Goal: Information Seeking & Learning: Learn about a topic

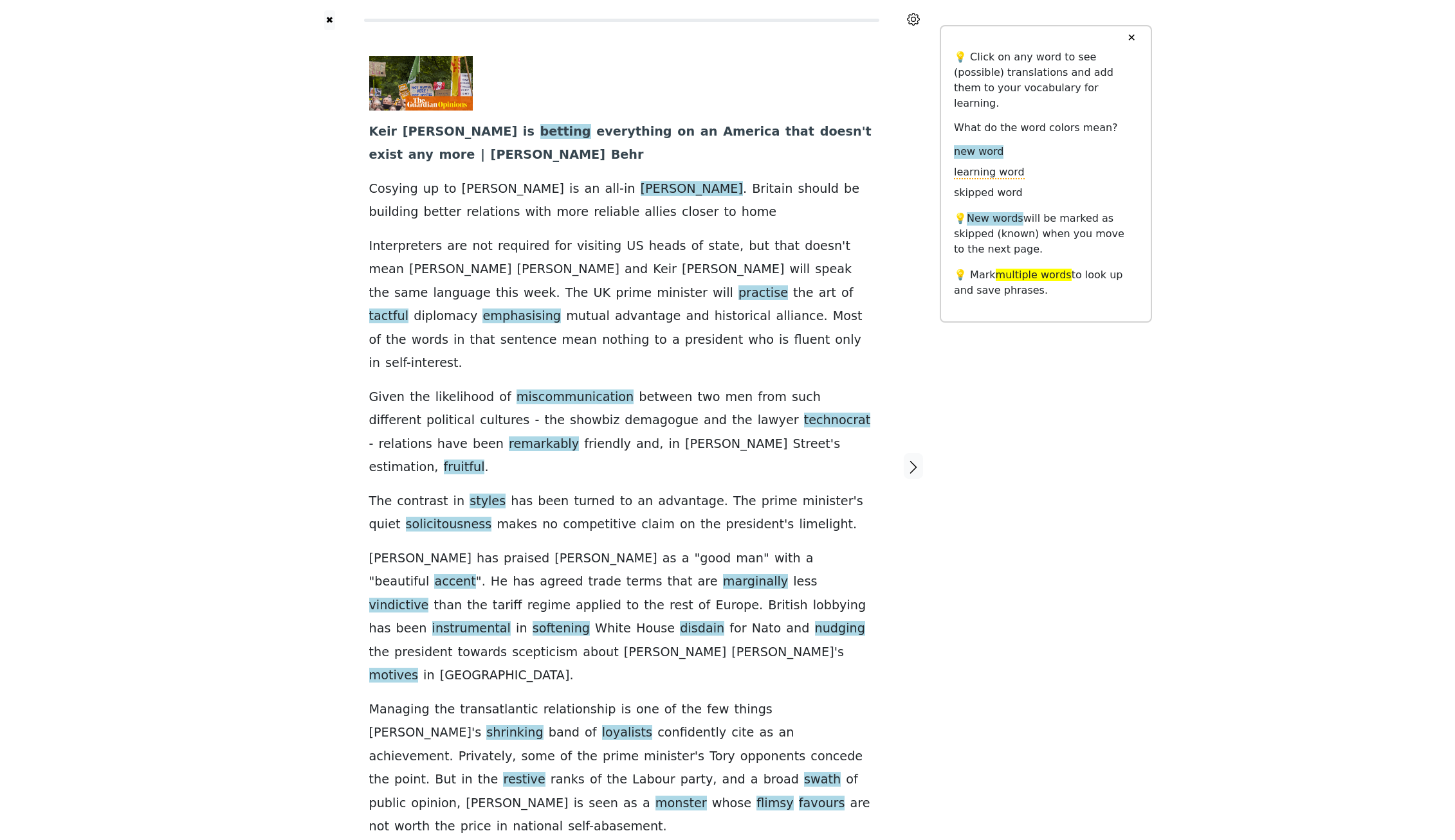
click at [309, 479] on div at bounding box center [330, 467] width 53 height 873
drag, startPoint x: 626, startPoint y: 537, endPoint x: 571, endPoint y: 530, distance: 55.4
click at [571, 530] on div "[PERSON_NAME] is betting everything on an America that doesn ' t exist any more…" at bounding box center [621, 448] width 505 height 783
click at [912, 460] on icon "button" at bounding box center [913, 467] width 15 height 15
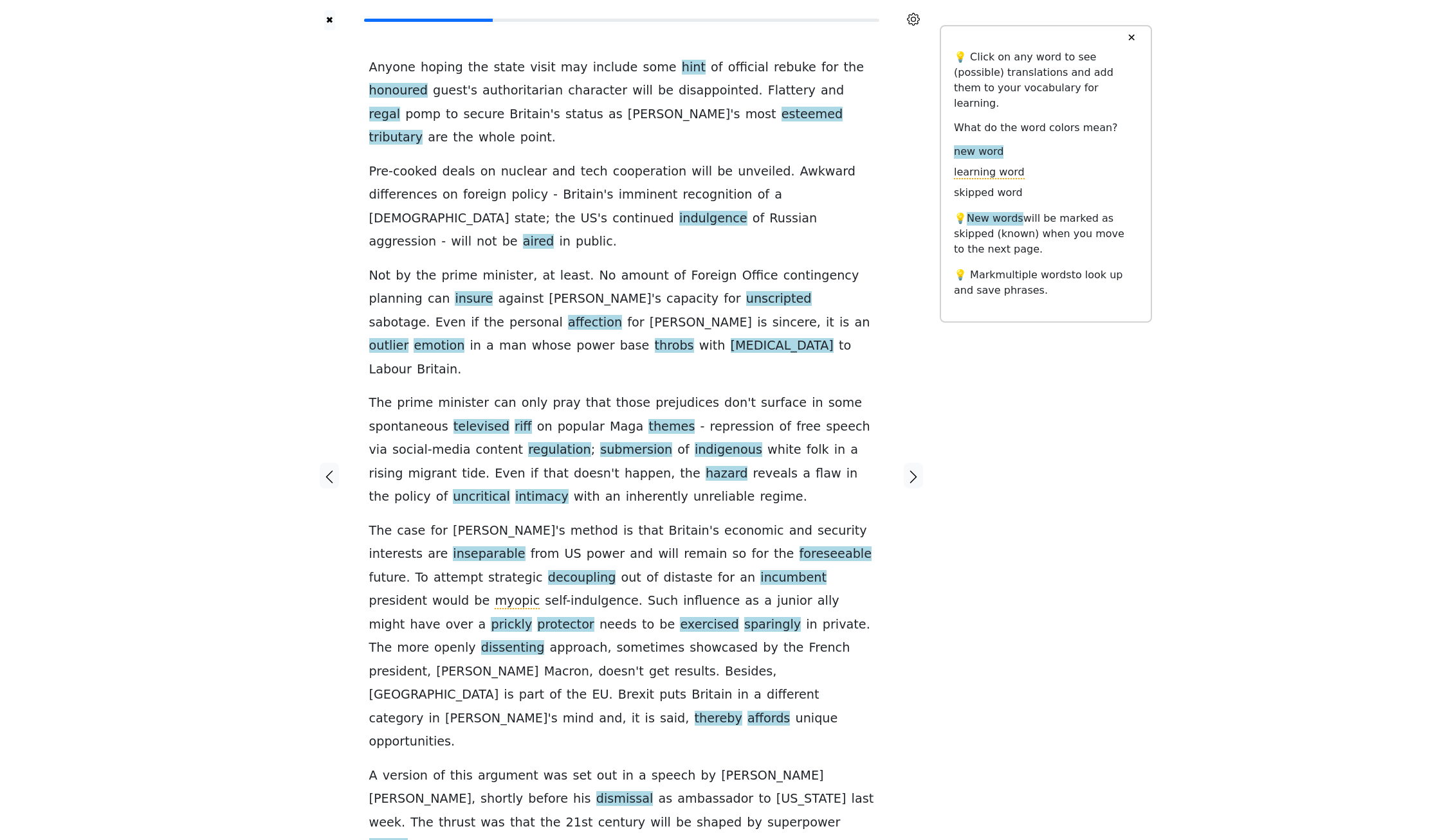
click at [545, 593] on span "self-indulgence" at bounding box center [591, 601] width 93 height 16
click at [349, 644] on div at bounding box center [330, 476] width 53 height 892
click at [915, 470] on icon "button" at bounding box center [912, 476] width 7 height 13
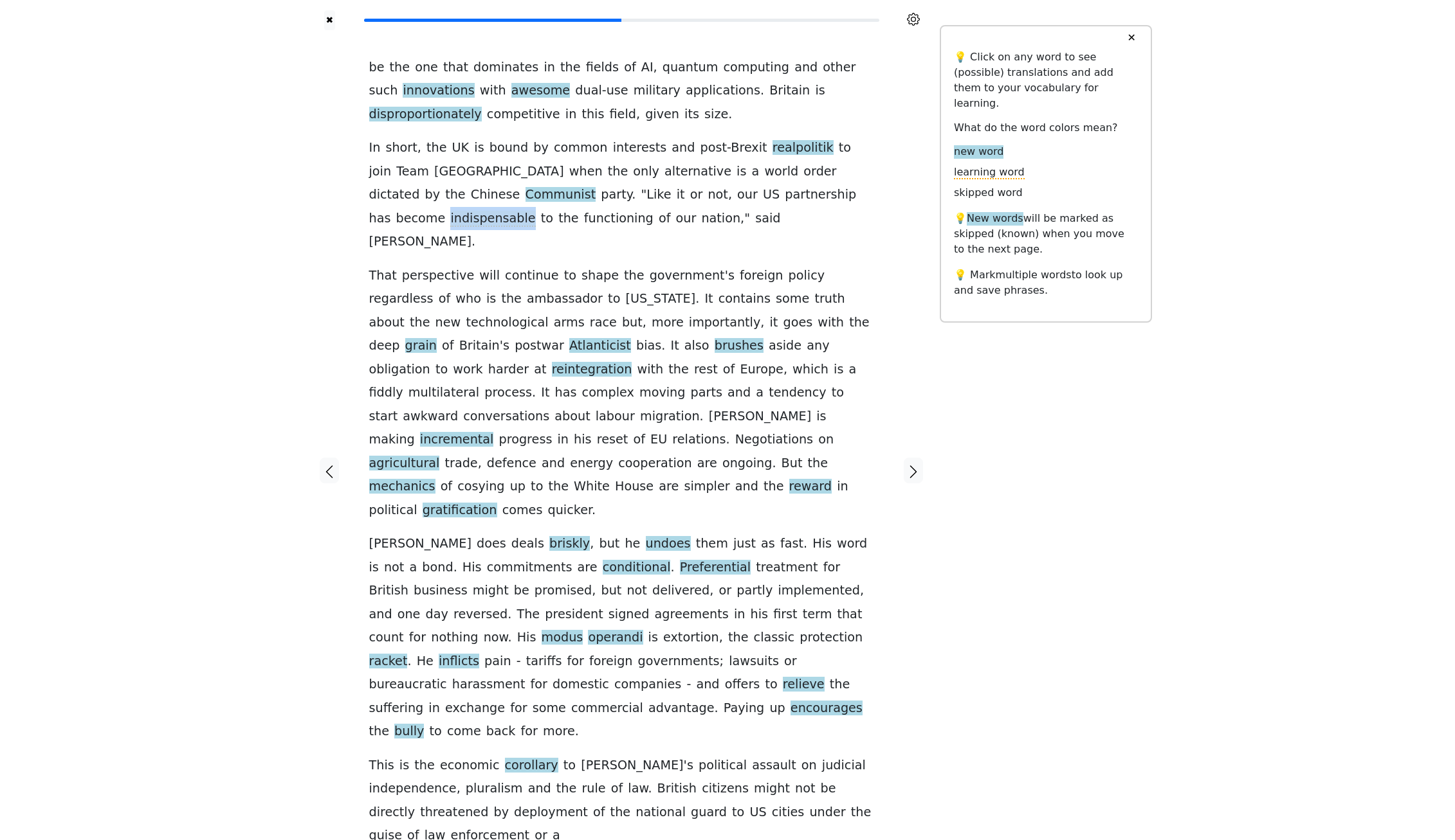
drag, startPoint x: 634, startPoint y: 197, endPoint x: 709, endPoint y: 195, distance: 75.0
click at [709, 195] on div "be the one that dominates in the fields of AI , quantum computing and other suc…" at bounding box center [621, 452] width 505 height 792
click at [606, 232] on div "be the one that dominates in the fields of AI , quantum computing and other suc…" at bounding box center [621, 452] width 505 height 792
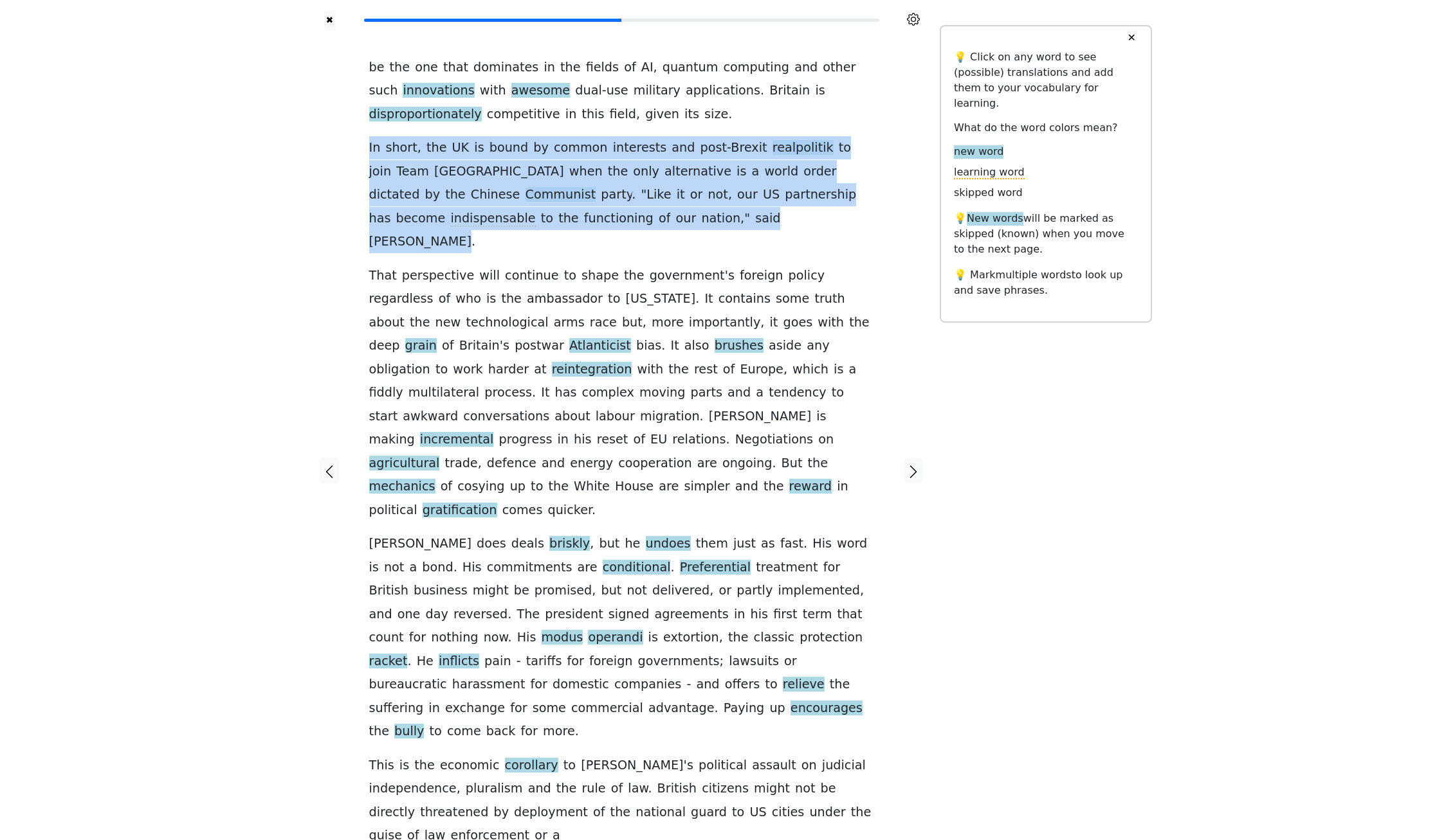
click at [606, 232] on div "be the one that dominates in the fields of AI , quantum computing and other suc…" at bounding box center [621, 452] width 505 height 792
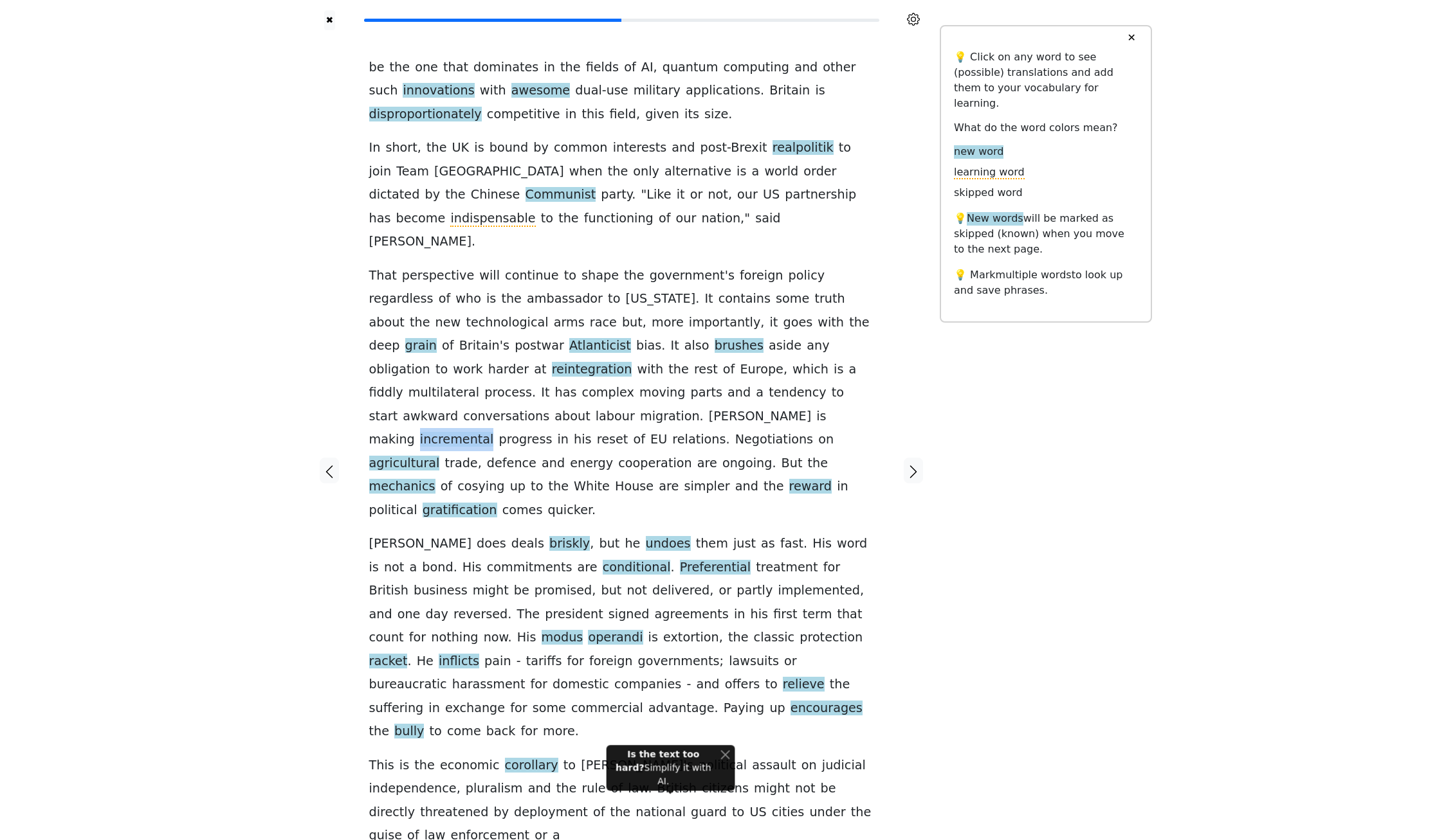
drag, startPoint x: 434, startPoint y: 395, endPoint x: 358, endPoint y: 403, distance: 76.4
click at [358, 403] on div "be the one that dominates in the fields of AI , quantum computing and other suc…" at bounding box center [621, 471] width 530 height 882
click at [346, 426] on div at bounding box center [330, 471] width 53 height 882
click at [916, 464] on icon "button" at bounding box center [913, 472] width 15 height 15
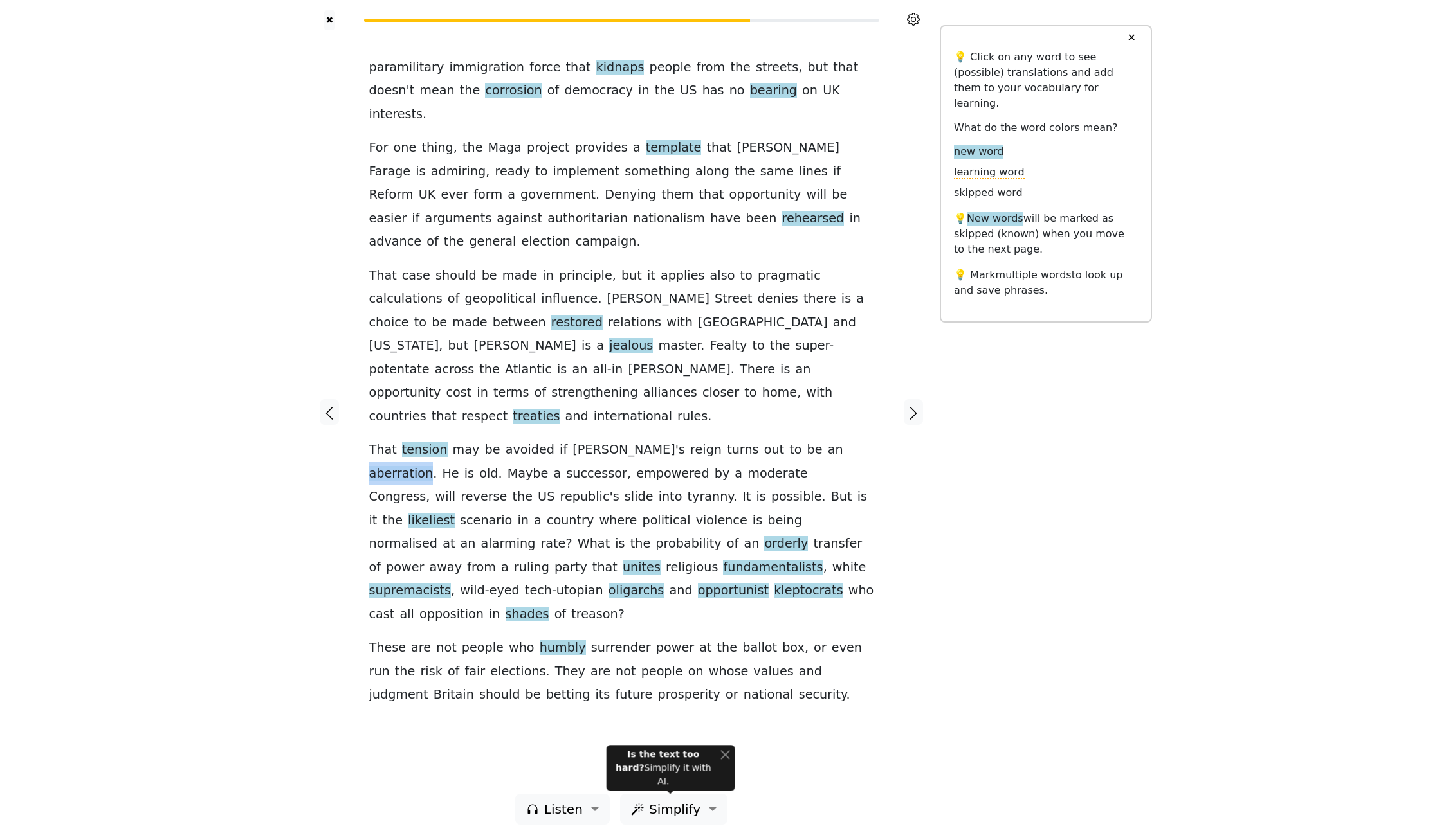
drag, startPoint x: 735, startPoint y: 376, endPoint x: 792, endPoint y: 381, distance: 57.2
click at [792, 381] on div "paramilitary immigration force that kidnaps people from the streets , but that …" at bounding box center [621, 382] width 505 height 651
click at [885, 354] on div "paramilitary immigration force that kidnaps people from the streets , but that …" at bounding box center [621, 412] width 530 height 763
click at [915, 409] on icon "button" at bounding box center [913, 414] width 15 height 15
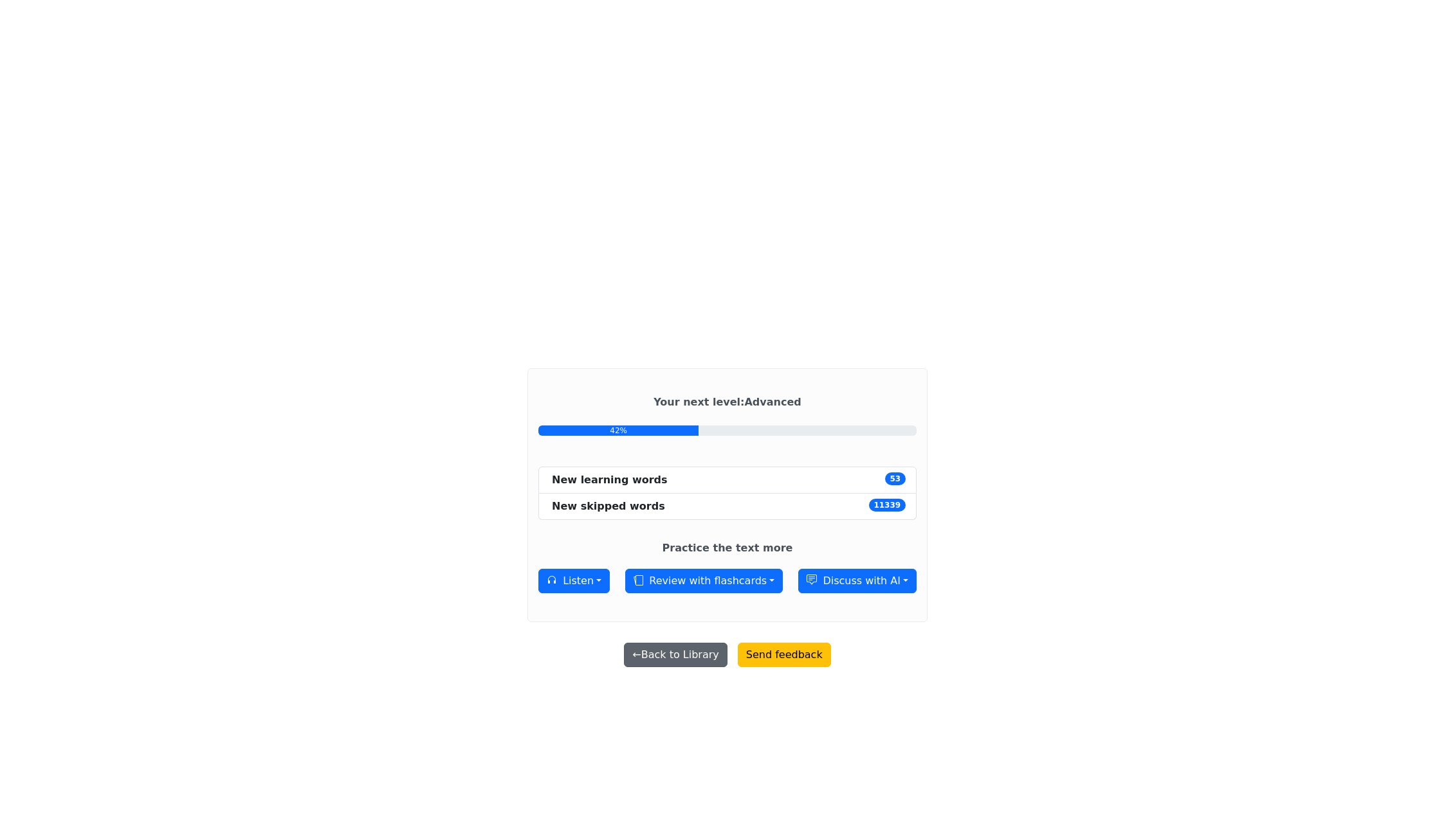
click at [678, 657] on button "← Back to Library" at bounding box center [675, 655] width 103 height 24
click at [678, 657] on div "Your next level : Advanced 42% New learning words 53 New skipped words 11339 Pr…" at bounding box center [728, 336] width 1455 height 673
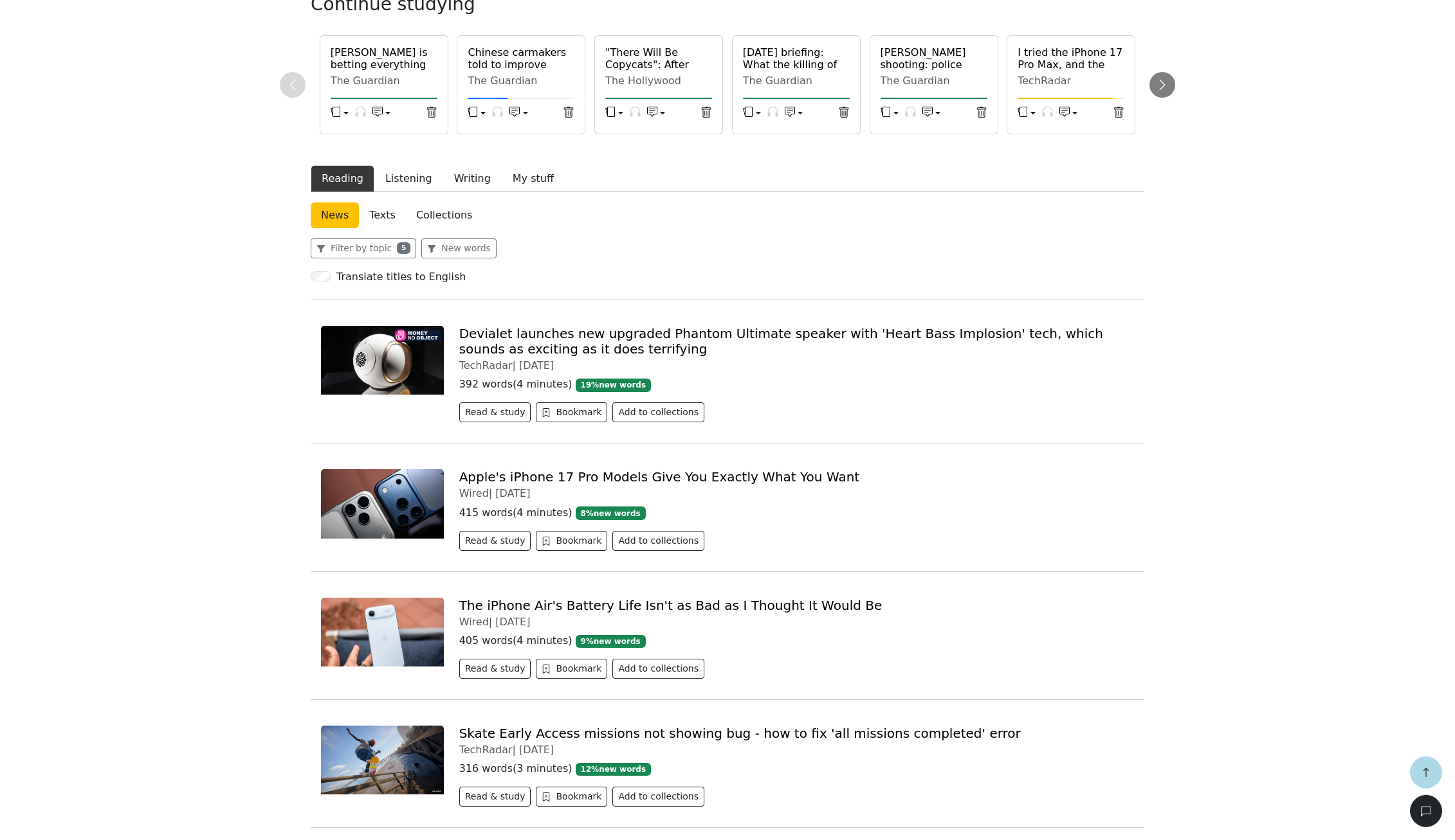
scroll to position [201, 0]
